Goal: Transaction & Acquisition: Download file/media

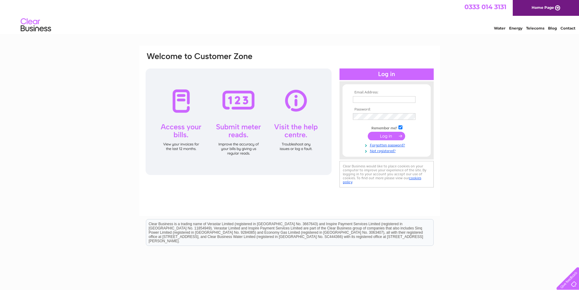
click at [364, 100] on input "text" at bounding box center [384, 99] width 63 height 7
type input "volkangunay@gmail.com"
click at [368, 132] on input "submit" at bounding box center [386, 136] width 37 height 9
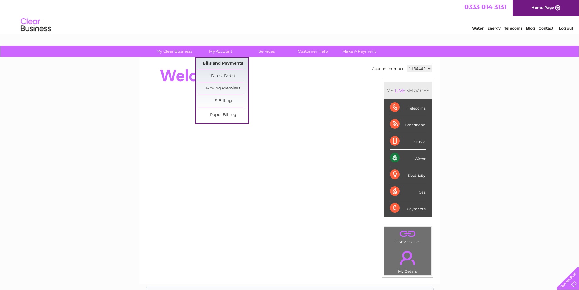
click at [227, 64] on link "Bills and Payments" at bounding box center [223, 63] width 50 height 12
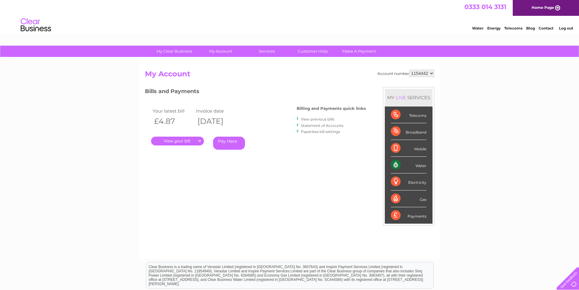
click at [323, 118] on link "View previous bills" at bounding box center [317, 119] width 33 height 5
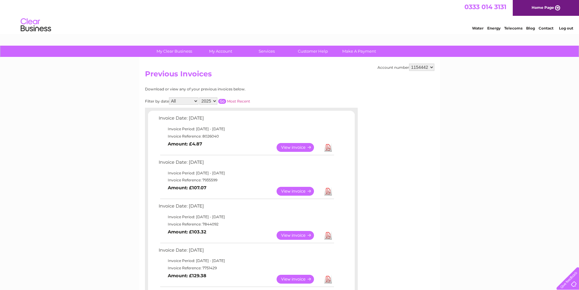
click at [299, 190] on link "View" at bounding box center [299, 191] width 45 height 9
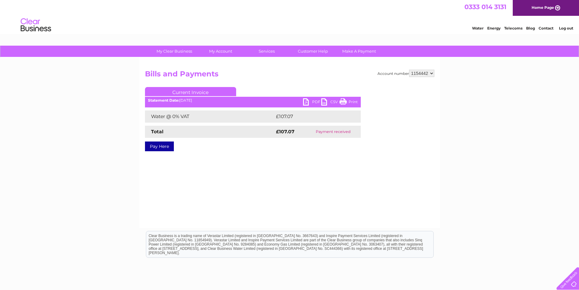
click at [316, 100] on link "PDF" at bounding box center [312, 102] width 18 height 9
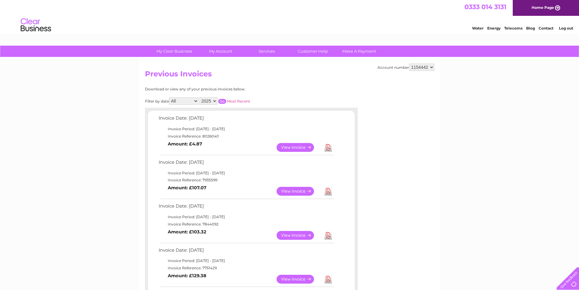
click at [329, 190] on link "Download" at bounding box center [328, 191] width 8 height 9
